Goal: Communication & Community: Answer question/provide support

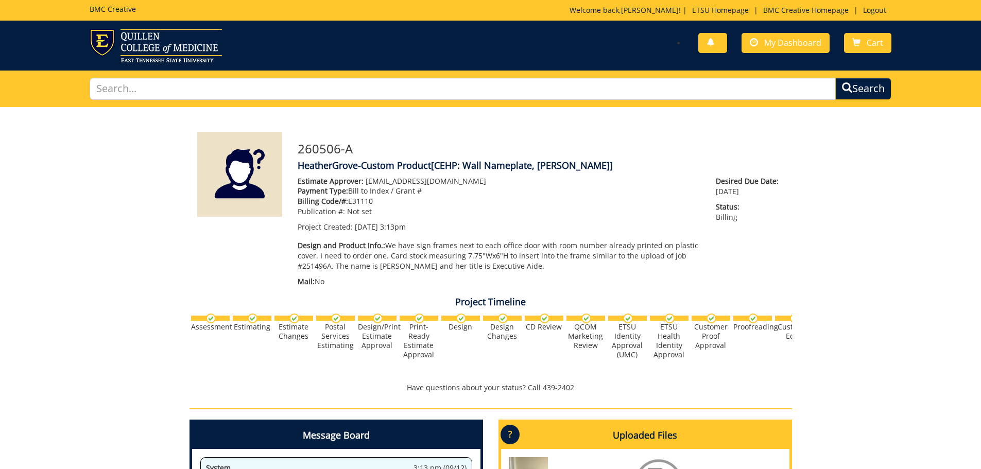
scroll to position [305, 0]
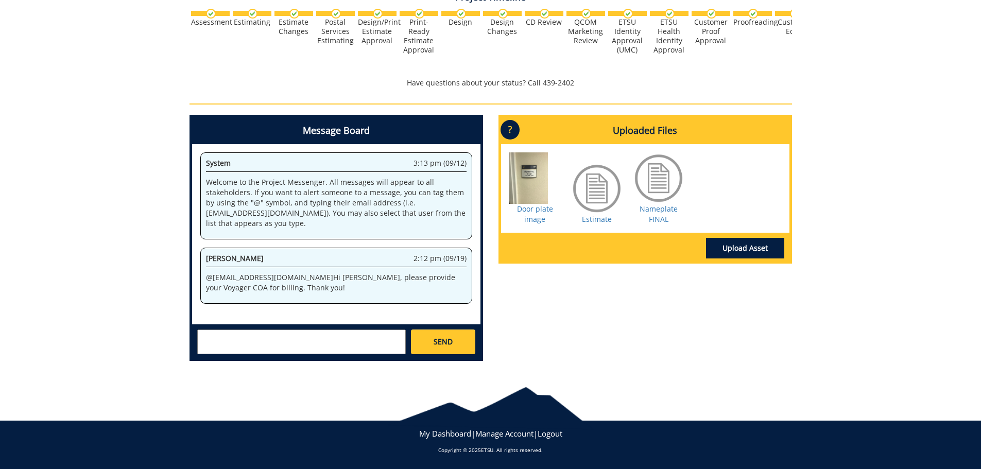
click at [241, 343] on textarea at bounding box center [301, 342] width 209 height 25
click at [848, 180] on div "260506-A HeatherGrove-Custom Product [CEHP: Wall Nameplate, [PERSON_NAME]] Esti…" at bounding box center [490, 86] width 981 height 568
click at [284, 338] on textarea at bounding box center [301, 342] width 209 height 25
click at [307, 334] on textarea "@[EMAIL_ADDRESS][DOMAIN_NAME]" at bounding box center [301, 342] width 209 height 25
drag, startPoint x: 305, startPoint y: 332, endPoint x: 269, endPoint y: 327, distance: 36.9
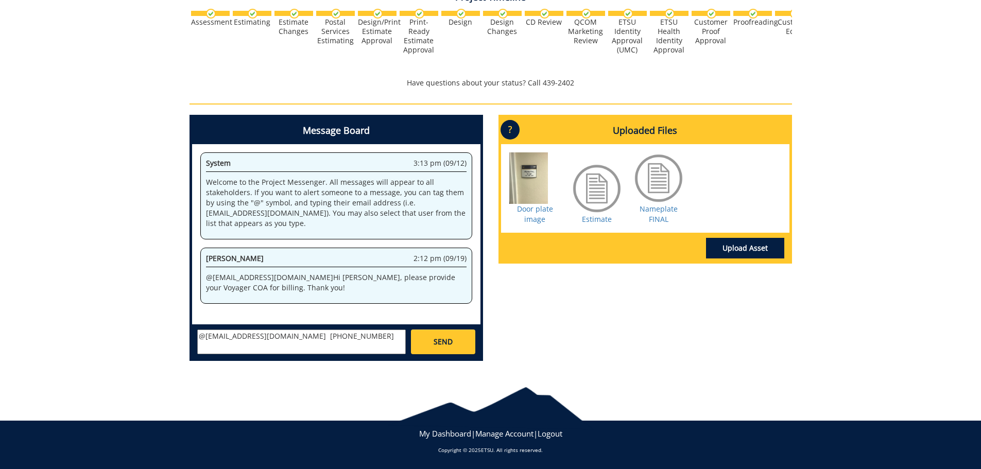
click at [269, 327] on div "[PERSON_NAME] [EMAIL_ADDRESS][DOMAIN_NAME] [PERSON_NAME] [EMAIL_ADDRESS][DOMAIN…" at bounding box center [336, 342] width 288 height 34
paste textarea "20-60430-100000-100-31110-200-999-999-999"
click at [239, 347] on textarea "@[EMAIL_ADDRESS][DOMAIN_NAME] 20-60430-100000-100-31110-200-999-999-999" at bounding box center [301, 342] width 209 height 25
type textarea "@[EMAIL_ADDRESS][DOMAIN_NAME] 20-60430-100000-100-31110-200-999-999-999-999-99"
click at [437, 340] on span "SEND" at bounding box center [443, 342] width 19 height 10
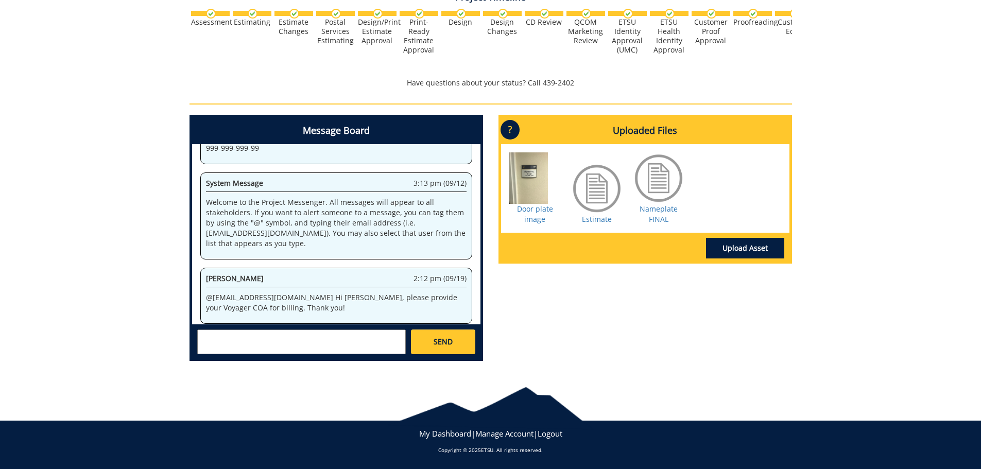
scroll to position [1752, 0]
